Goal: Find specific page/section: Find specific page/section

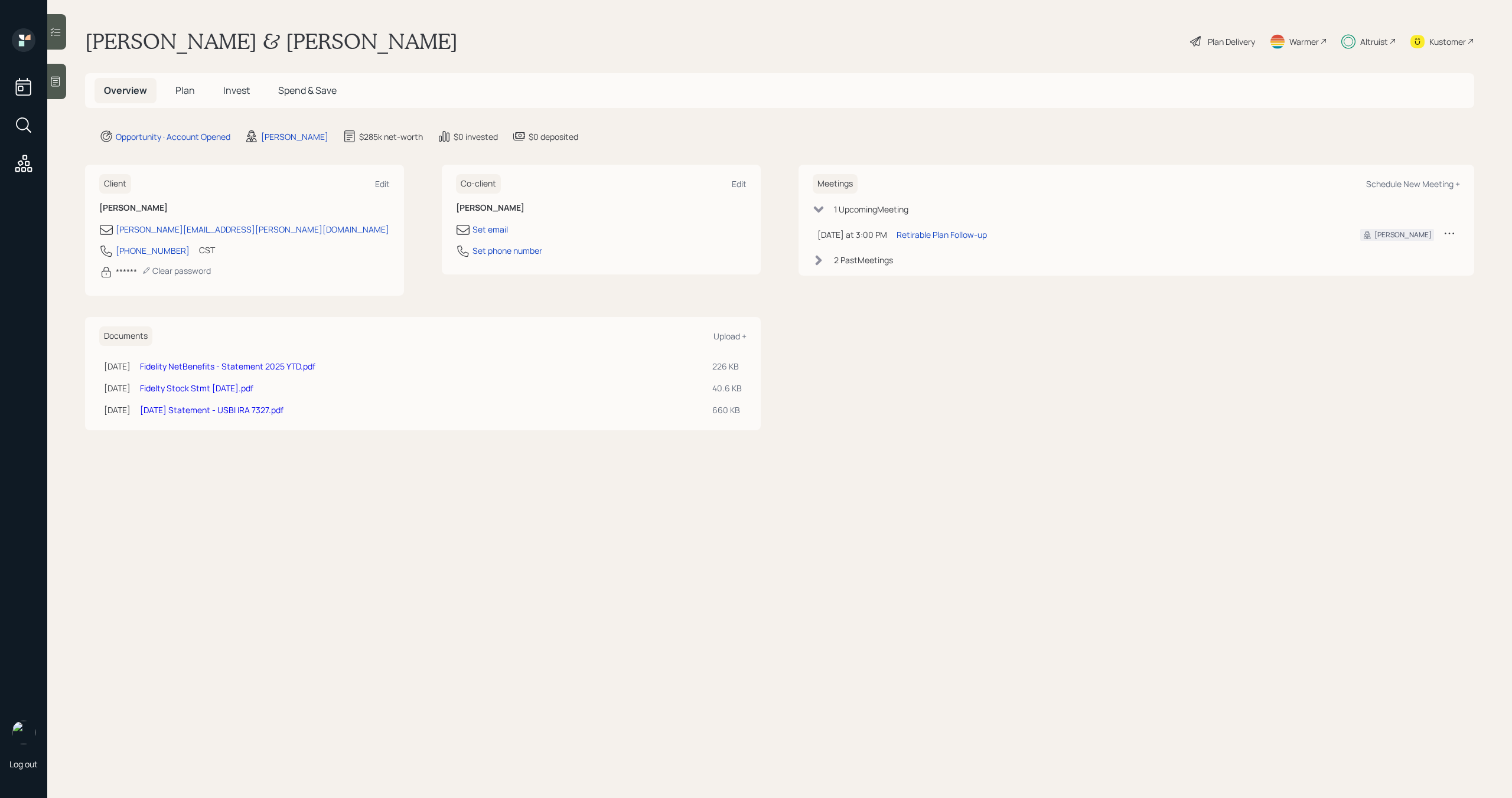
click at [226, 408] on link "[DATE] Statement - USBI IRA 7327.pdf" at bounding box center [211, 410] width 143 height 12
click at [1377, 47] on div "Altruist" at bounding box center [1373, 41] width 28 height 12
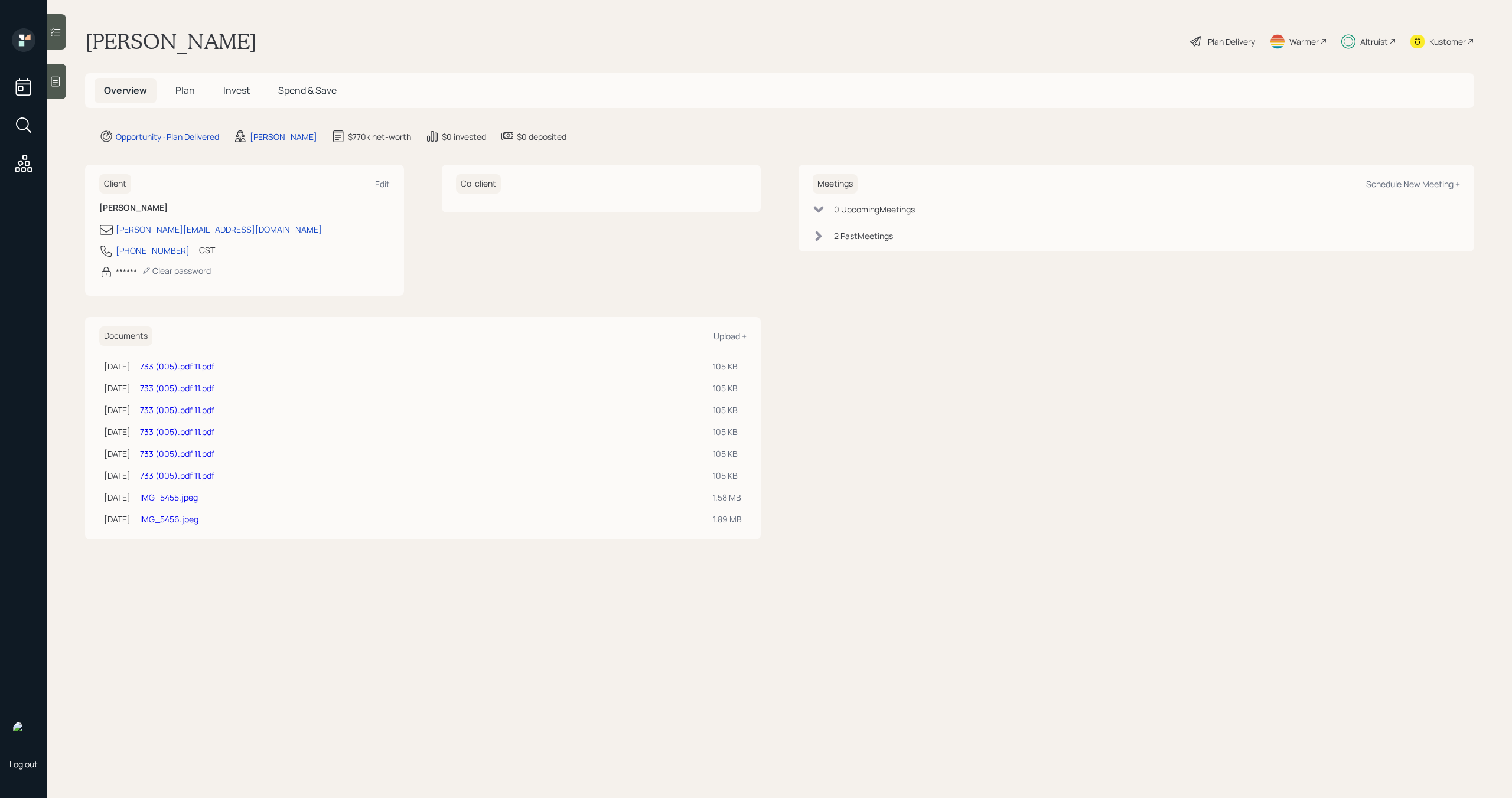
click at [228, 85] on span "Invest" at bounding box center [236, 90] width 27 height 13
